Goal: Information Seeking & Learning: Learn about a topic

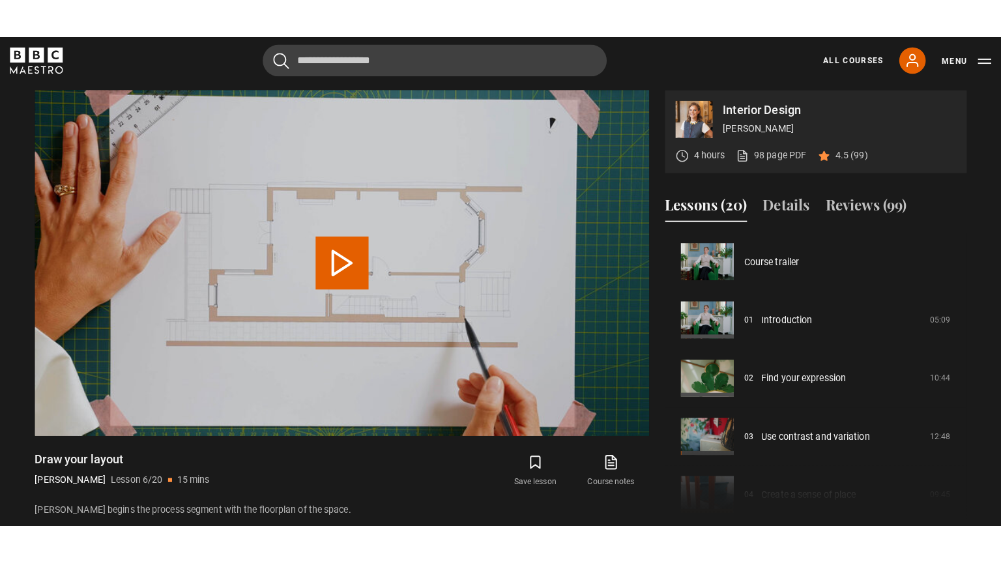
scroll to position [287, 0]
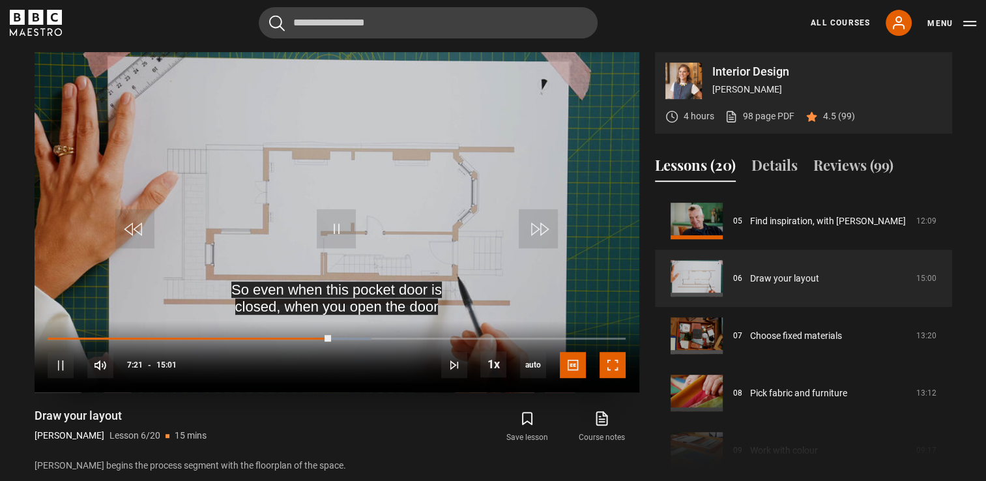
click at [611, 360] on span "Video Player" at bounding box center [612, 365] width 26 height 26
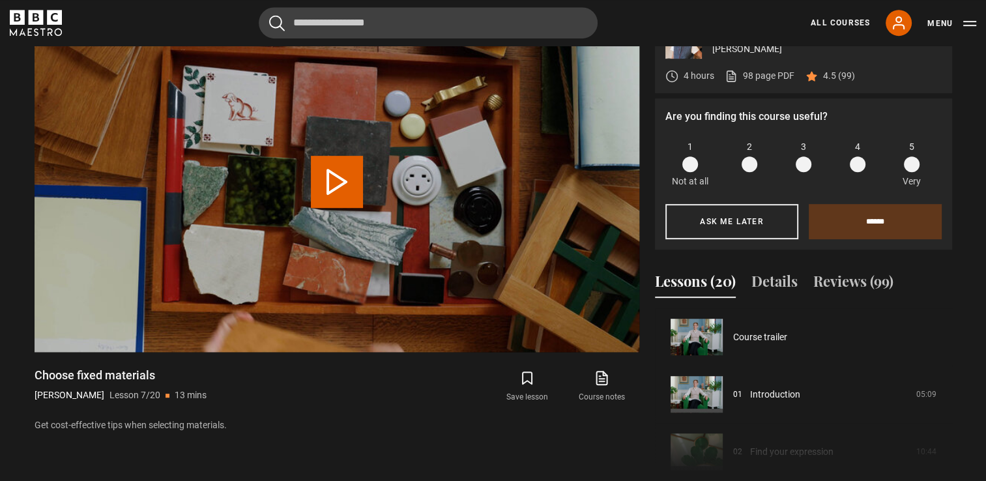
scroll to position [344, 0]
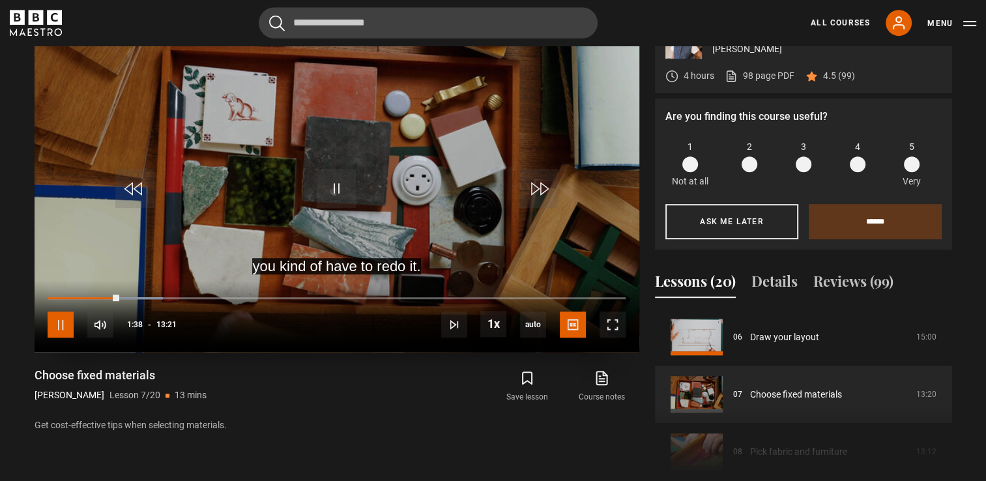
click at [60, 327] on span "Video Player" at bounding box center [61, 324] width 26 height 26
click at [332, 187] on span "Video Player" at bounding box center [336, 188] width 39 height 39
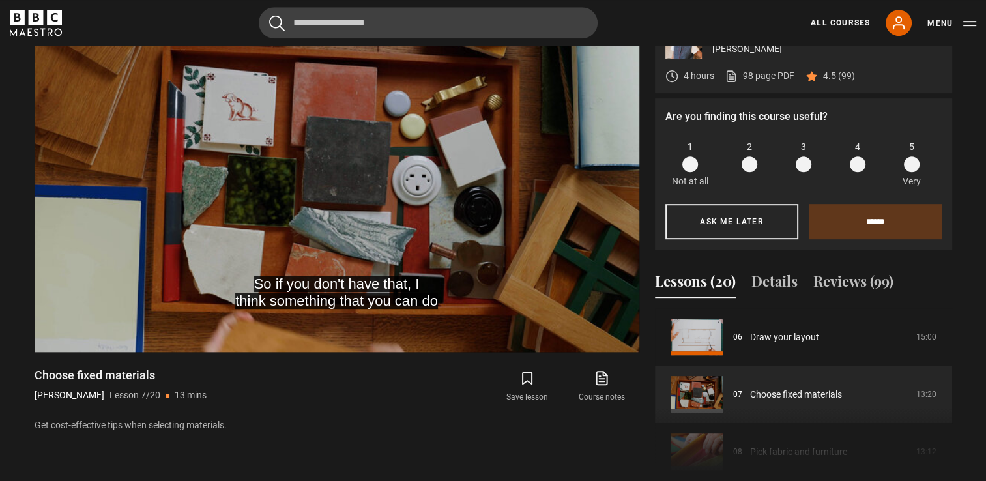
click at [859, 166] on span at bounding box center [858, 164] width 16 height 16
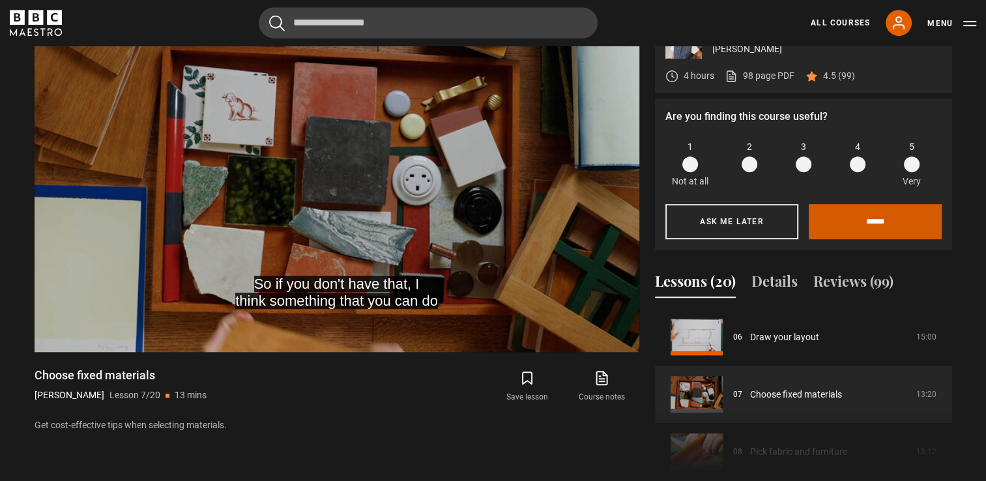
click at [863, 222] on input "******" at bounding box center [875, 221] width 133 height 35
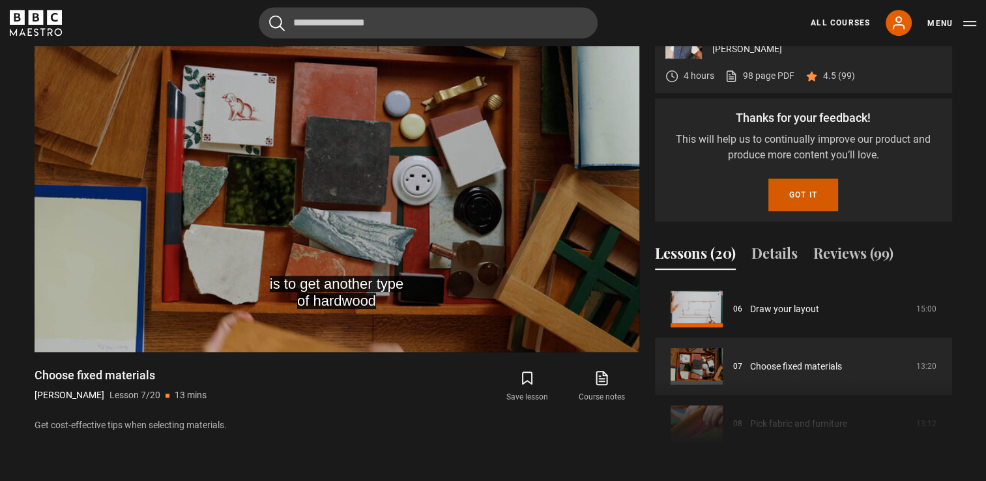
click at [796, 201] on button "Got it" at bounding box center [803, 195] width 70 height 33
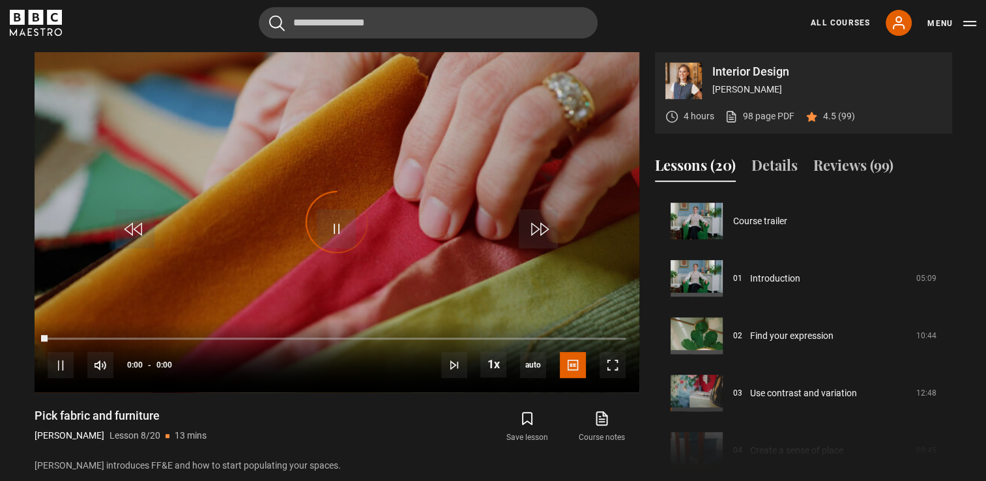
scroll to position [401, 0]
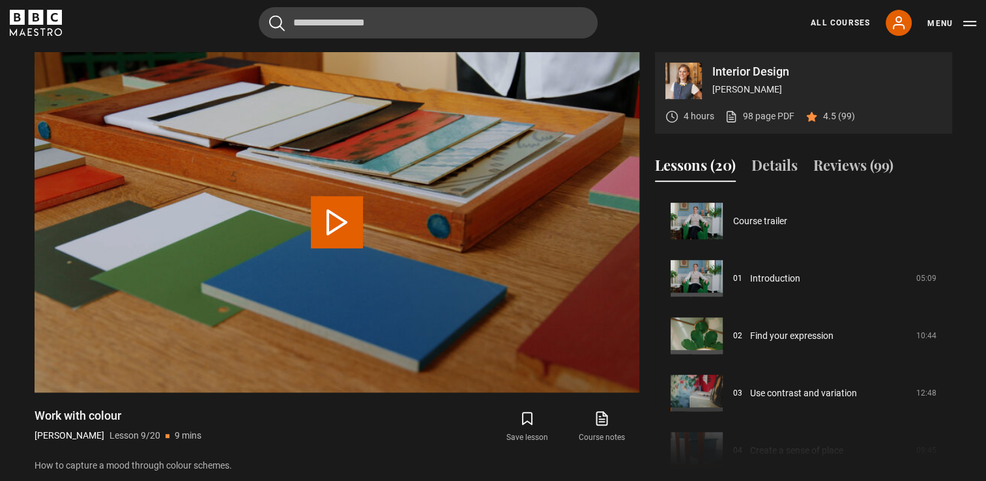
scroll to position [459, 0]
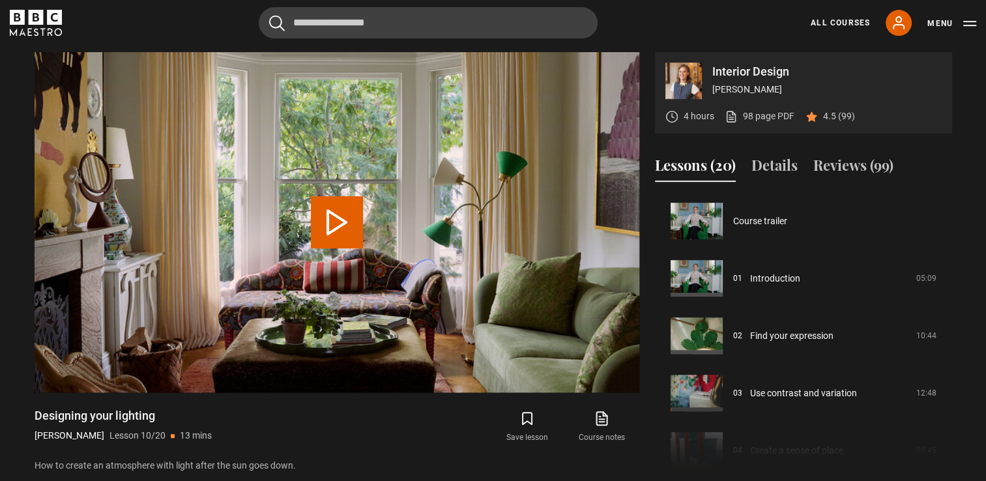
scroll to position [516, 0]
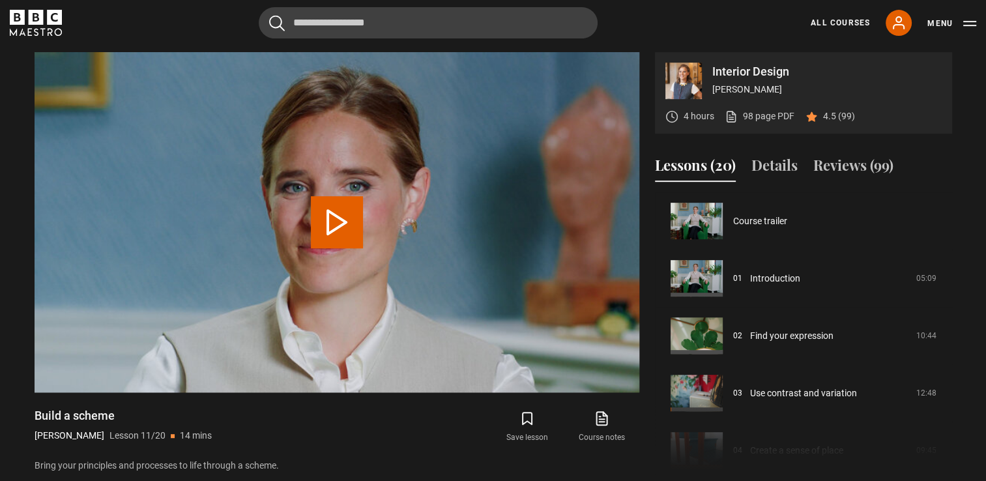
scroll to position [573, 0]
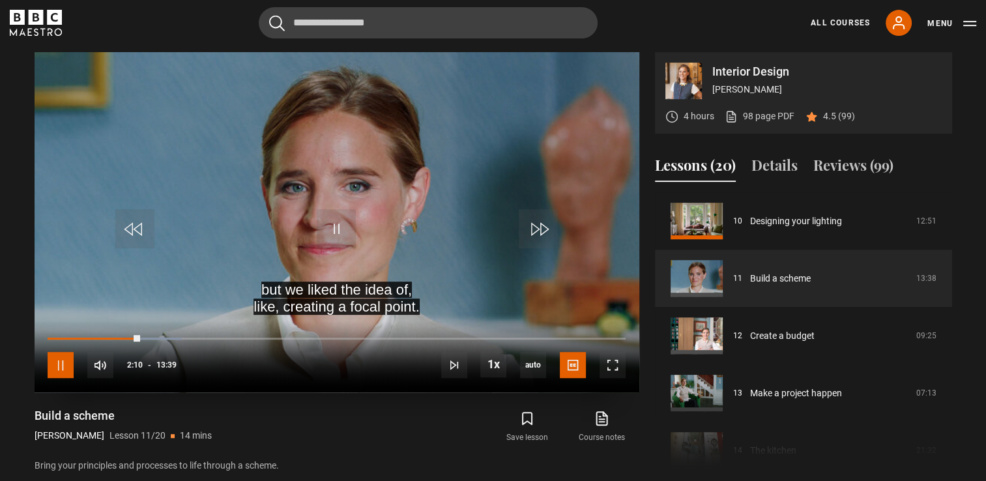
click at [63, 364] on span "Video Player" at bounding box center [61, 365] width 26 height 26
